Goal: Information Seeking & Learning: Learn about a topic

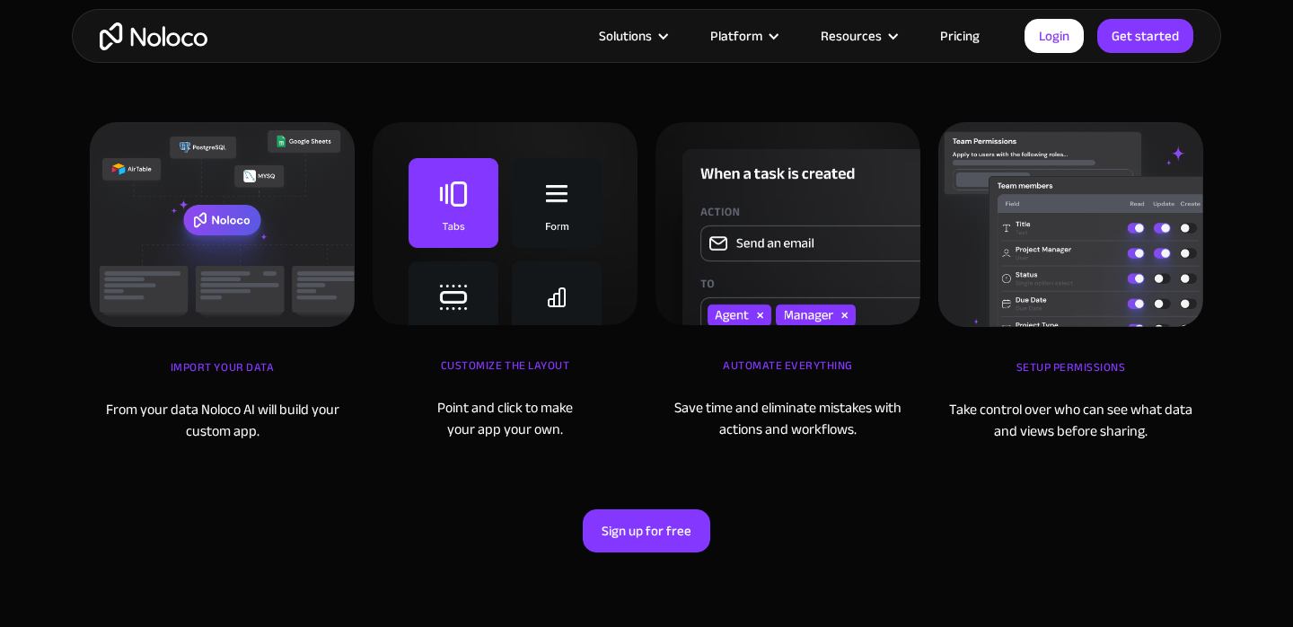
scroll to position [5774, 0]
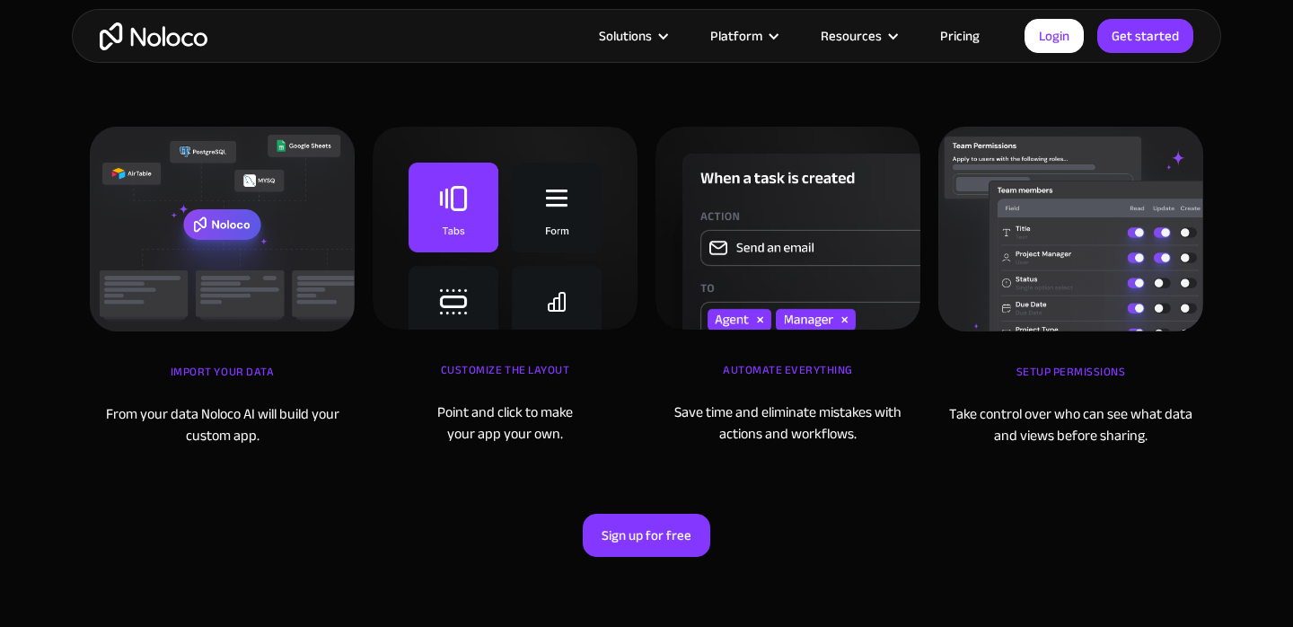
click at [951, 40] on link "Pricing" at bounding box center [959, 35] width 84 height 23
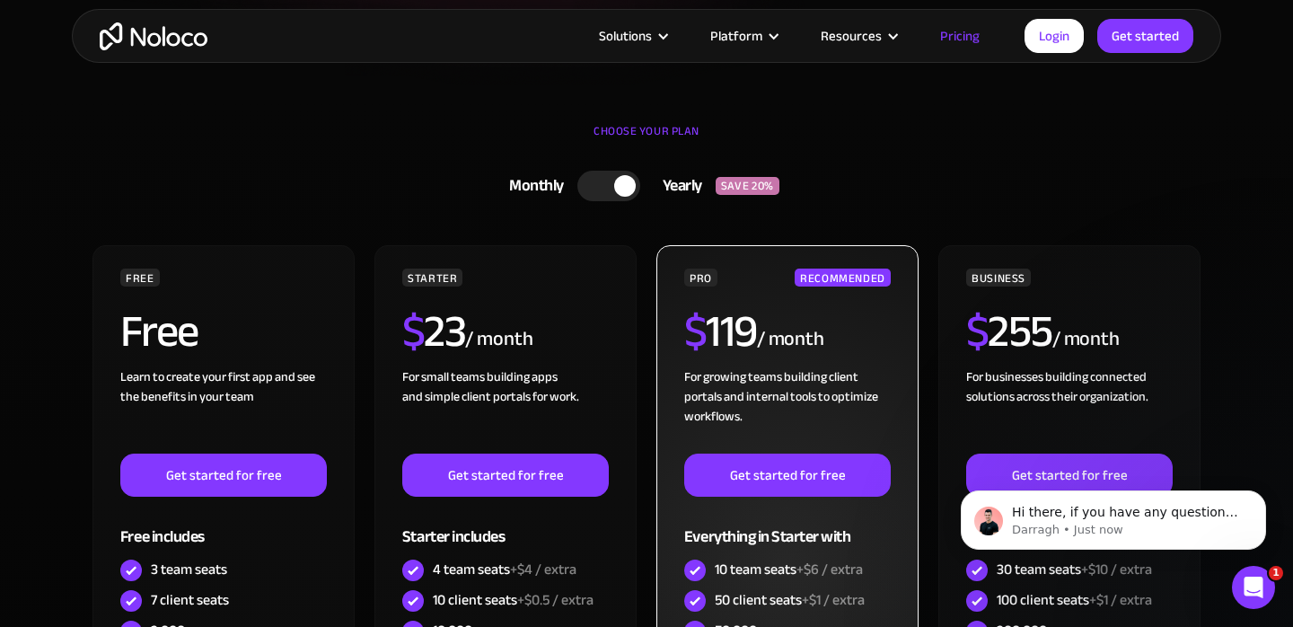
scroll to position [465, 0]
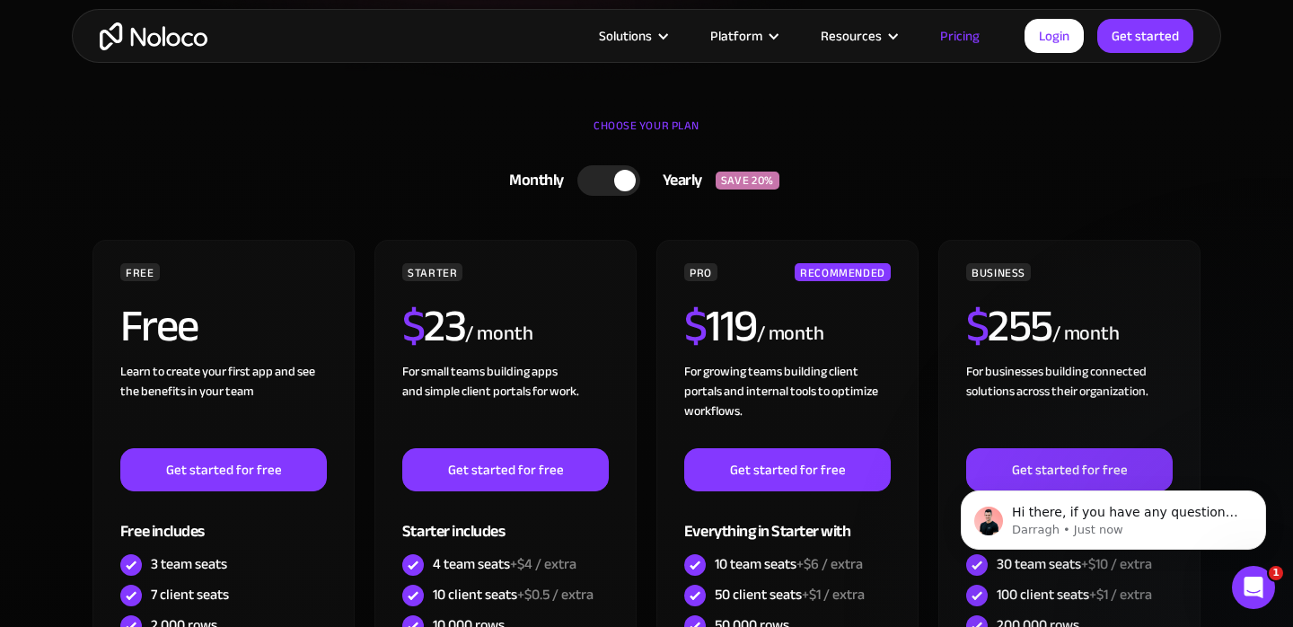
click at [594, 189] on div at bounding box center [608, 180] width 63 height 31
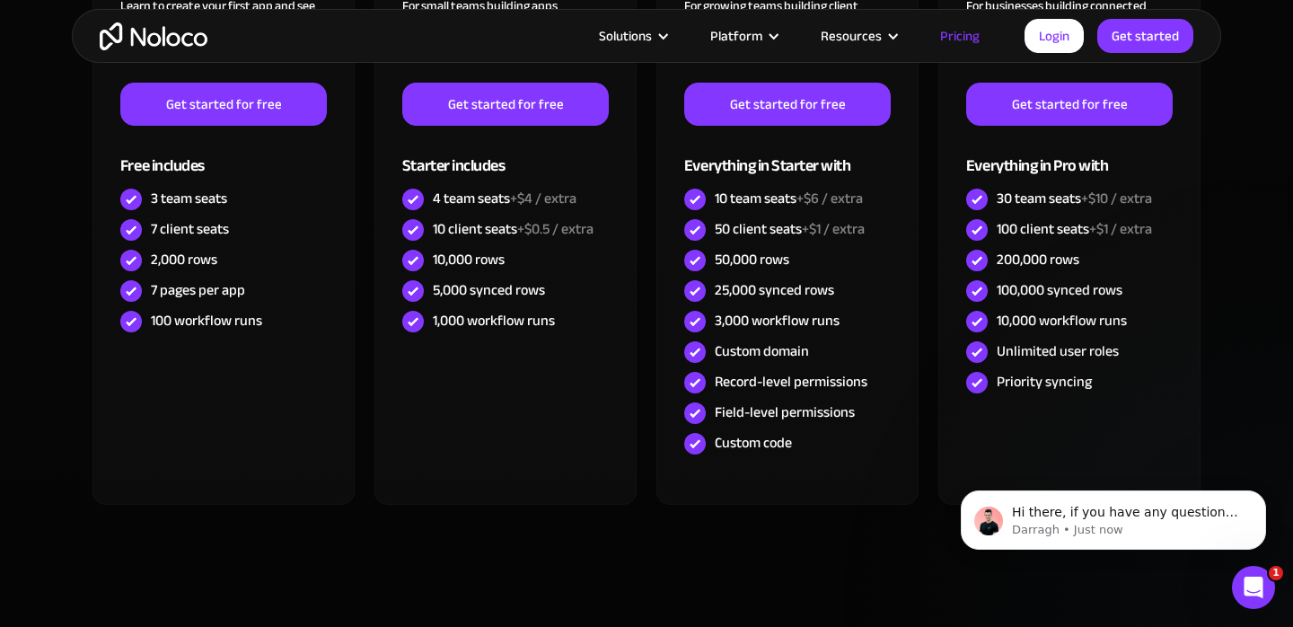
scroll to position [0, 0]
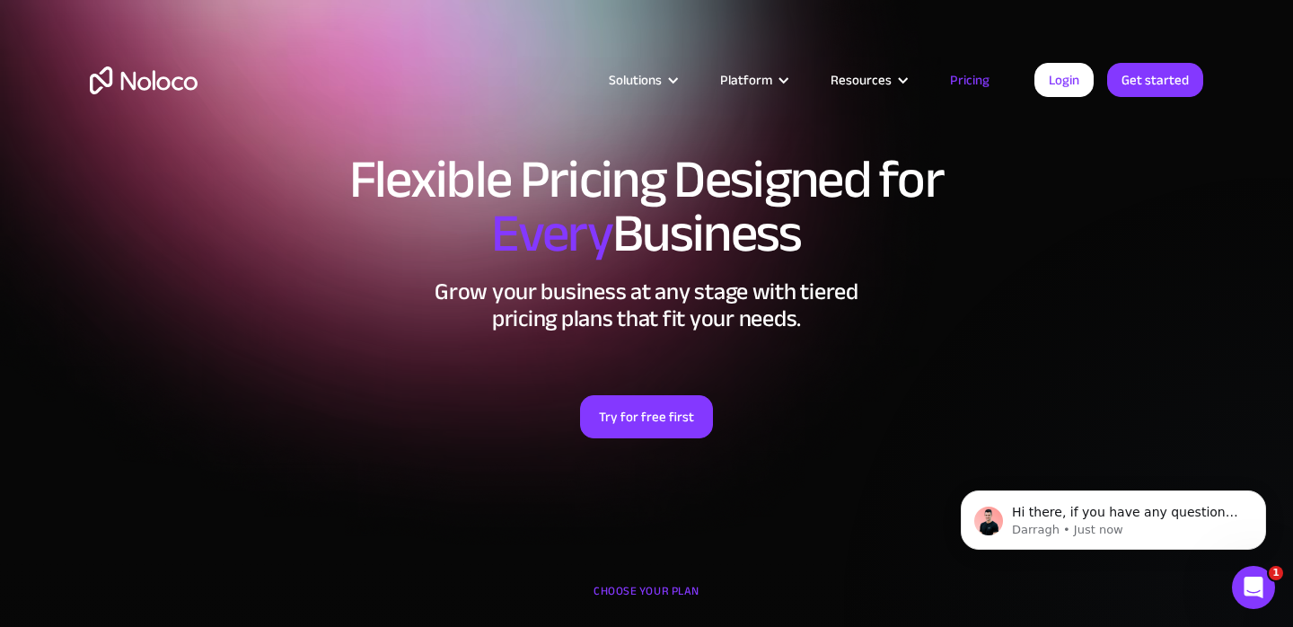
click at [166, 76] on img "home" at bounding box center [144, 80] width 108 height 28
